Goal: Check status

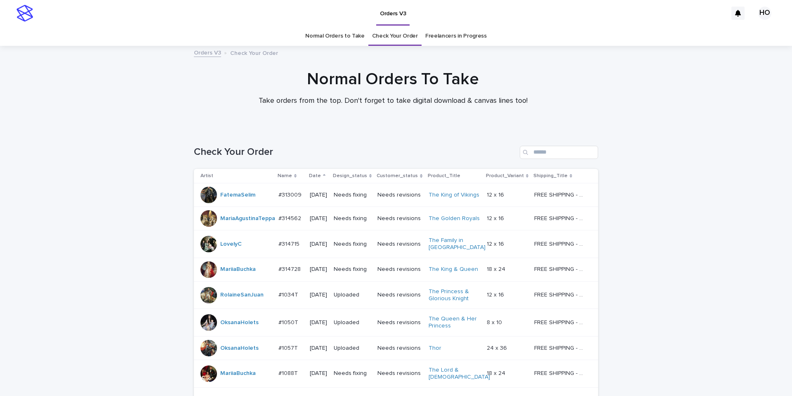
click at [426, 35] on link "Freelancers in Progress" at bounding box center [455, 35] width 61 height 19
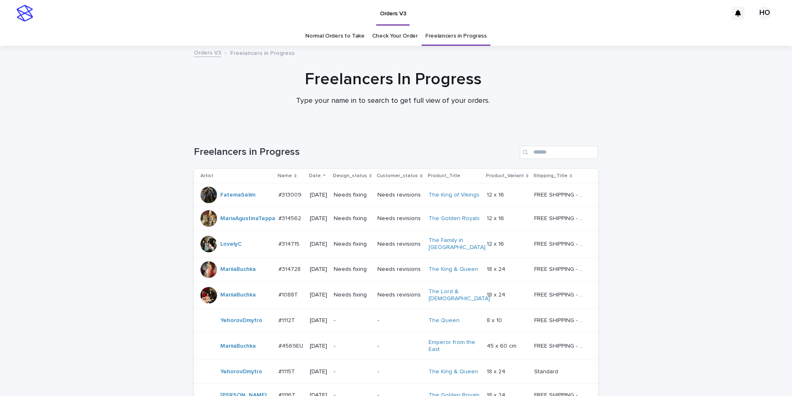
click at [359, 35] on link "Normal Orders to Take" at bounding box center [334, 35] width 59 height 19
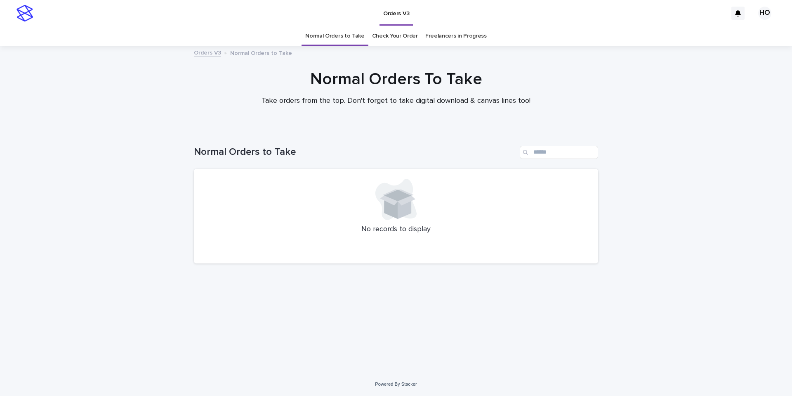
click at [396, 37] on link "Check Your Order" at bounding box center [395, 35] width 46 height 19
